Goal: Task Accomplishment & Management: Manage account settings

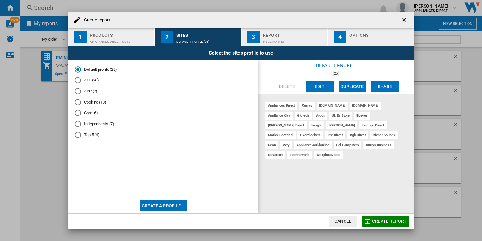
click at [405, 20] on ng-md-icon "getI18NText('BUTTONS.CLOSE_DIALOG')" at bounding box center [405, 21] width 8 height 8
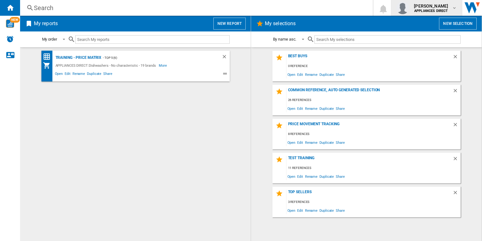
click at [434, 9] on b "APPLIANCES DIRECT" at bounding box center [432, 11] width 34 height 4
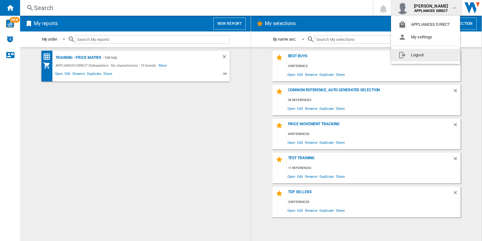
click at [418, 56] on button "Logout" at bounding box center [425, 55] width 69 height 13
